Goal: Find specific page/section: Find specific page/section

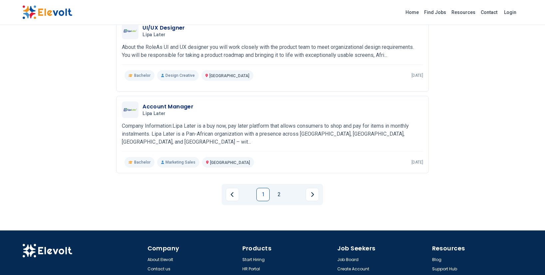
scroll to position [766, 0]
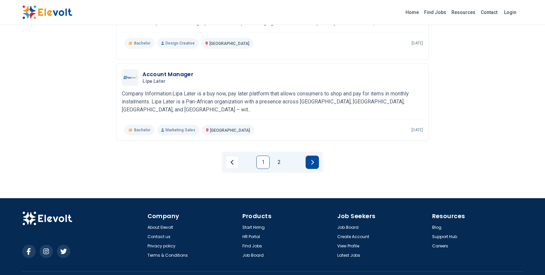
click at [310, 156] on button "Next page" at bounding box center [312, 162] width 13 height 13
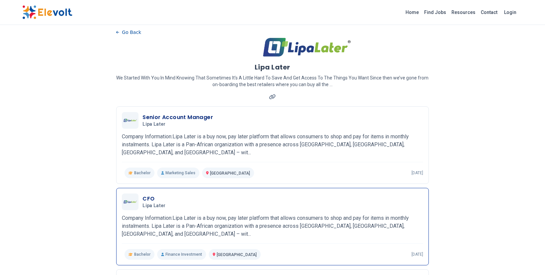
scroll to position [0, 0]
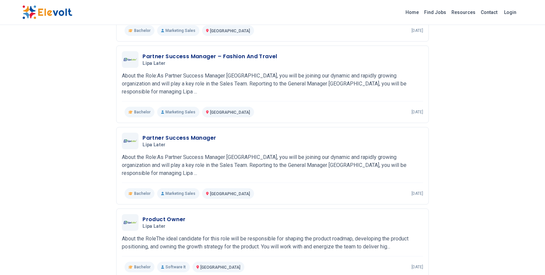
scroll to position [433, 0]
